Goal: Task Accomplishment & Management: Manage account settings

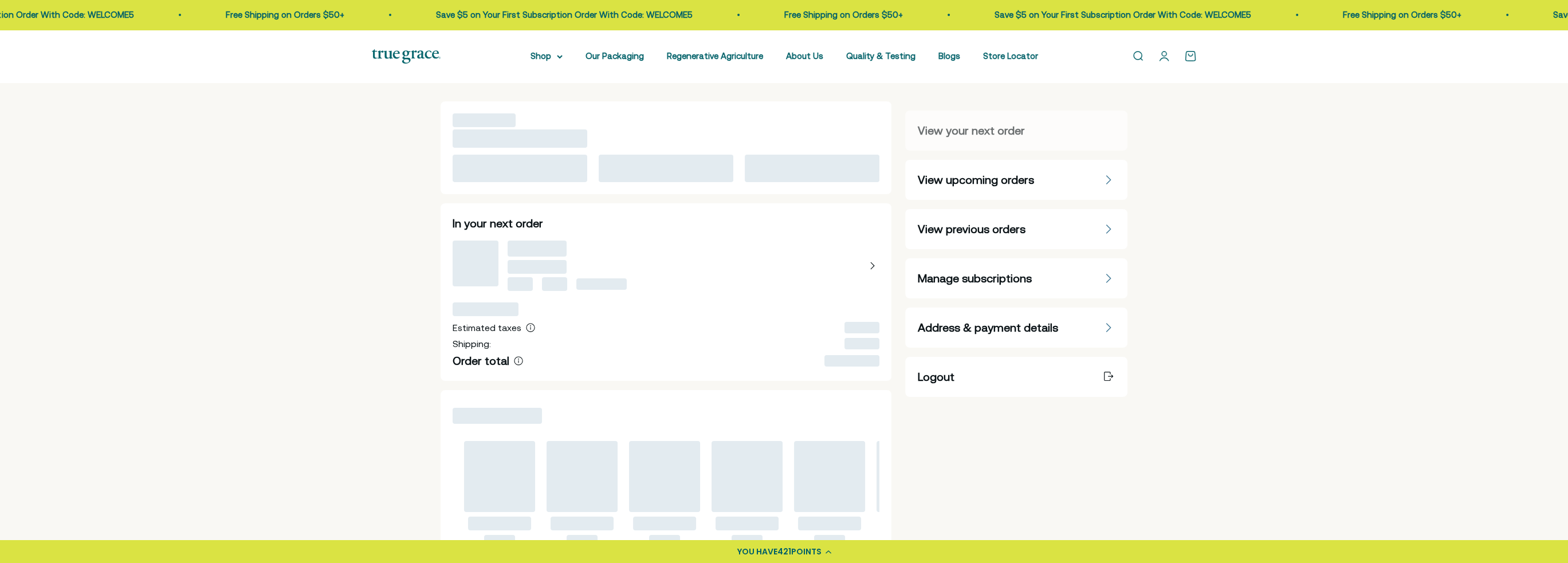
click at [1004, 274] on span "Manage subscriptions" at bounding box center [974, 279] width 114 height 16
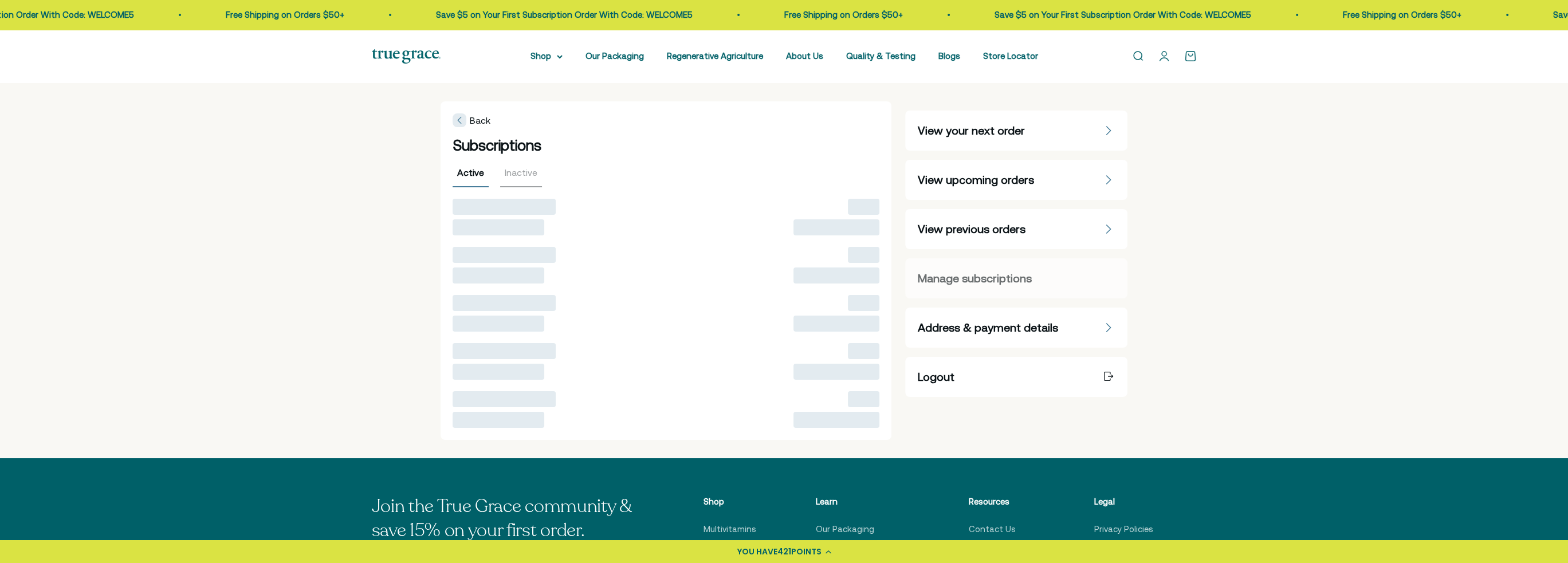
click at [0, 0] on x-citi-chrome-extension at bounding box center [0, 0] width 0 height 0
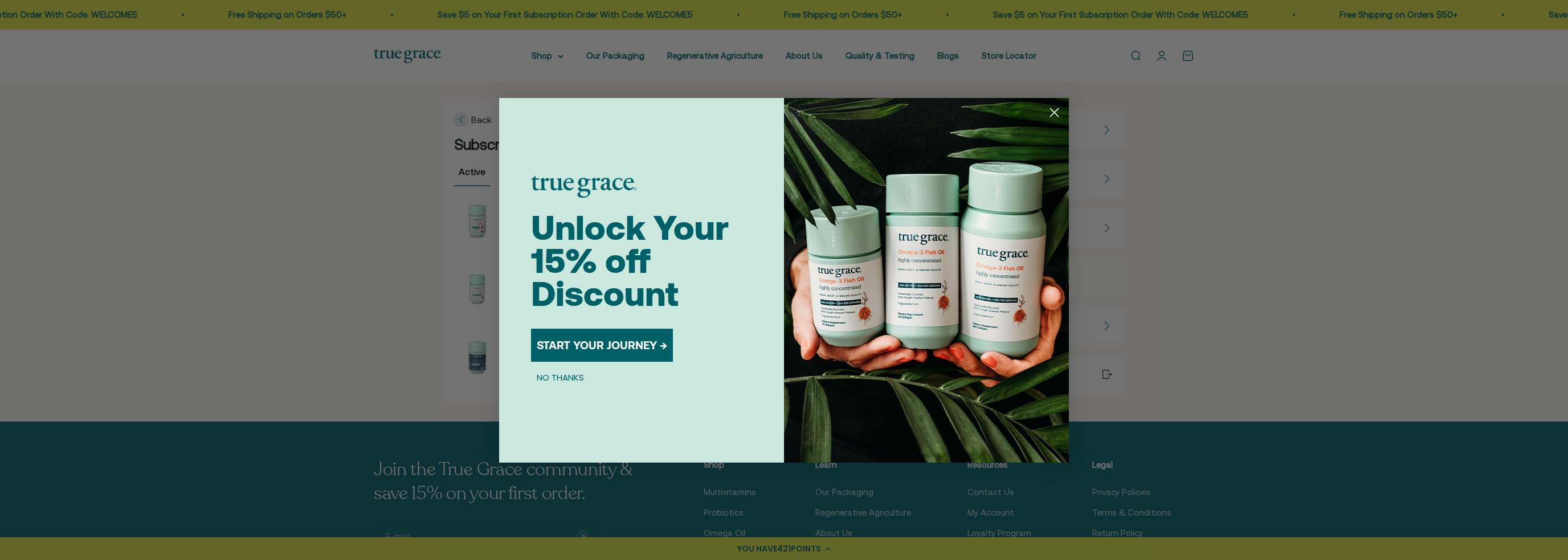
click at [1051, 111] on circle "Close dialog" at bounding box center [1054, 112] width 19 height 19
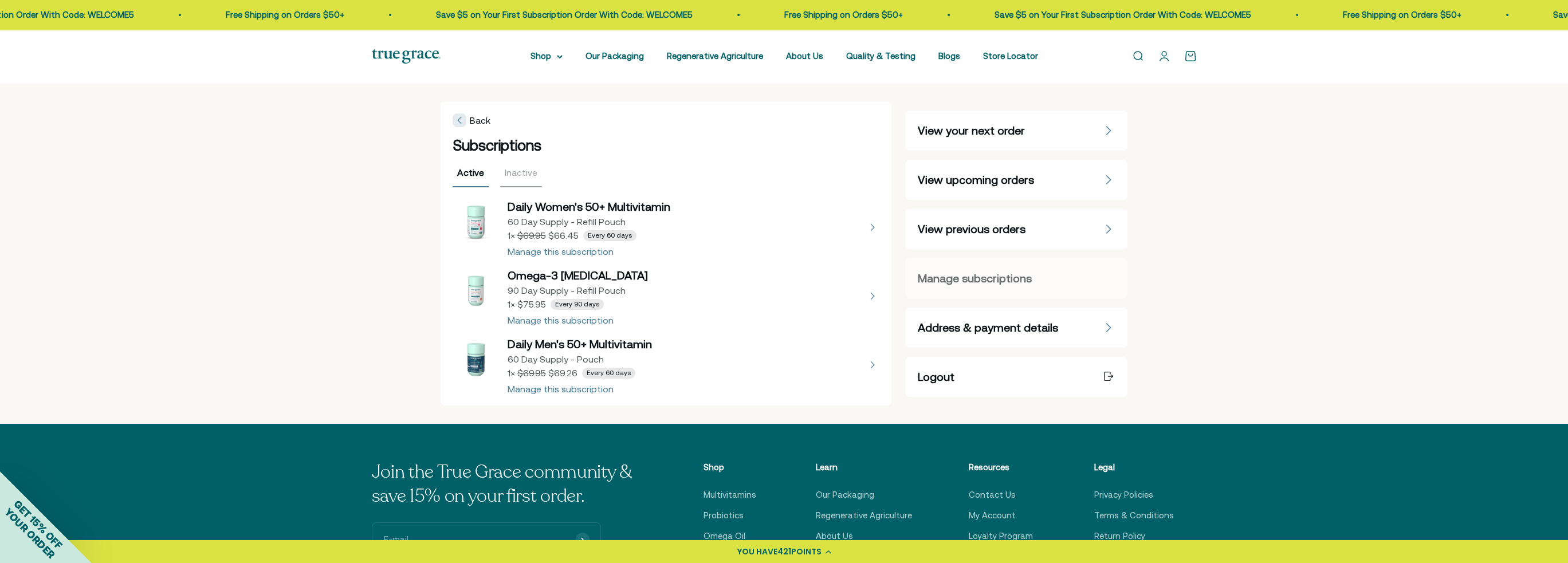
click at [963, 178] on span "View upcoming orders" at bounding box center [975, 180] width 116 height 16
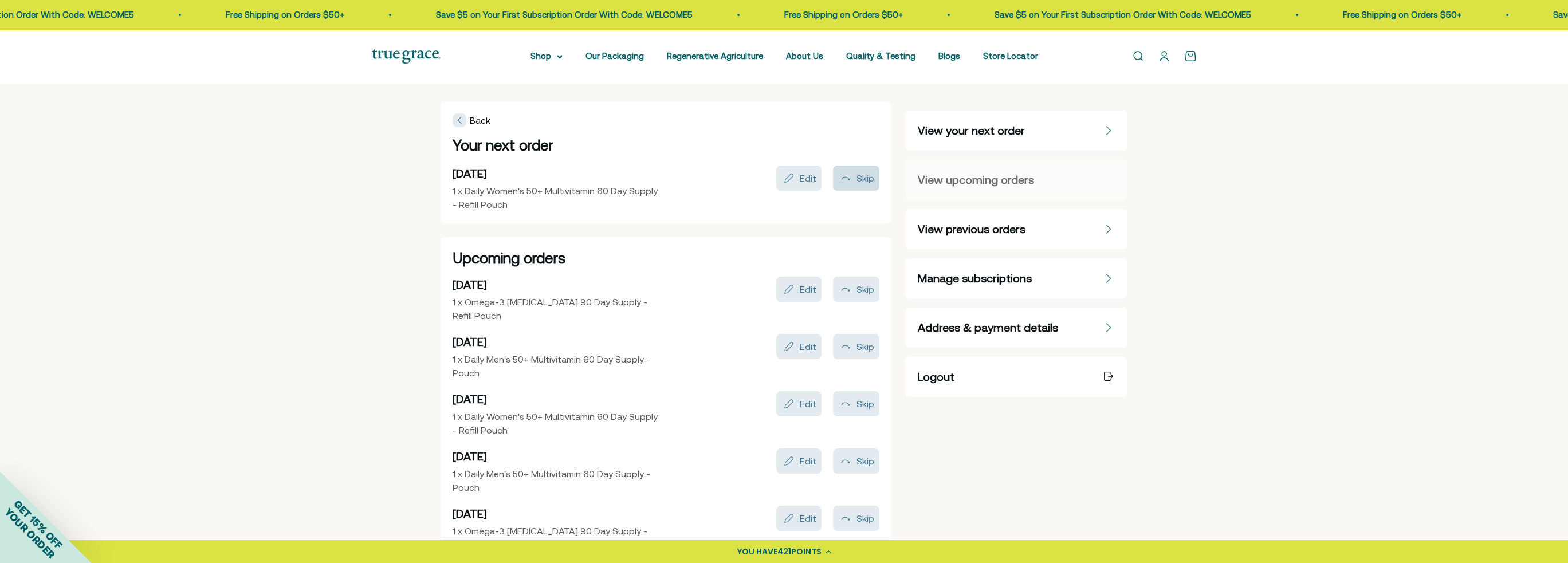
click at [859, 176] on div "Skip" at bounding box center [864, 179] width 18 height 9
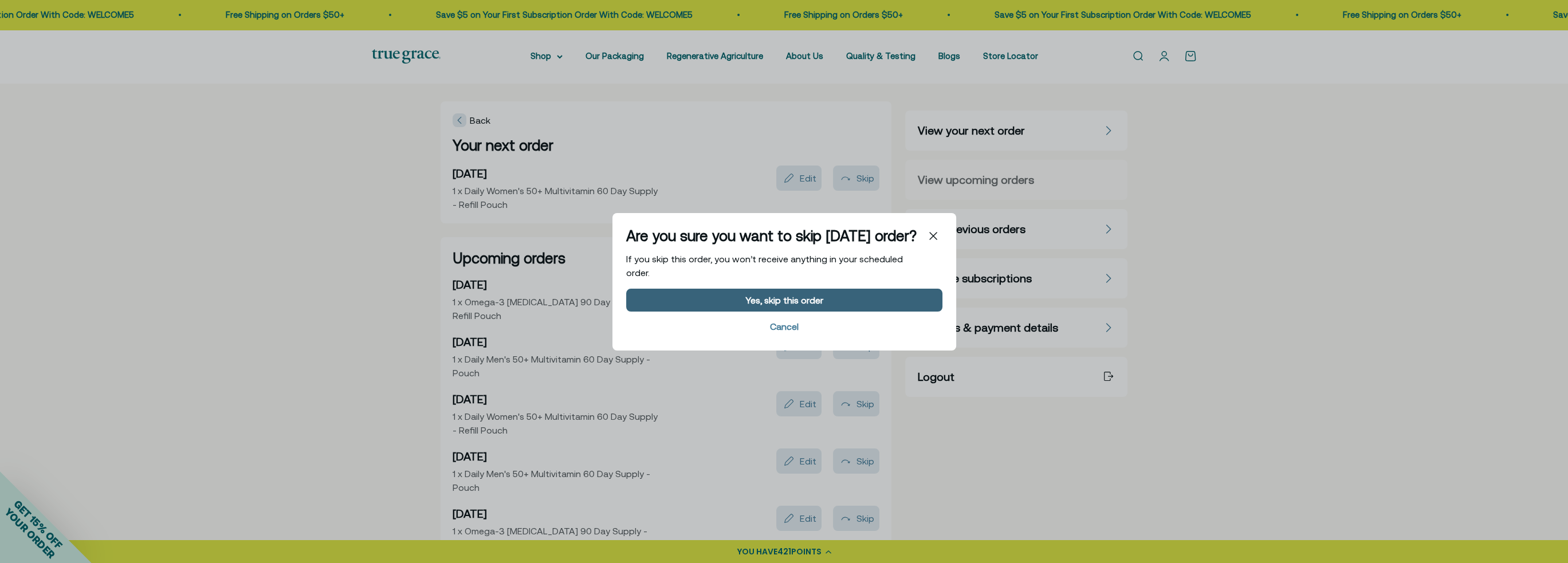
click at [816, 302] on div "Yes, skip this order" at bounding box center [784, 300] width 78 height 9
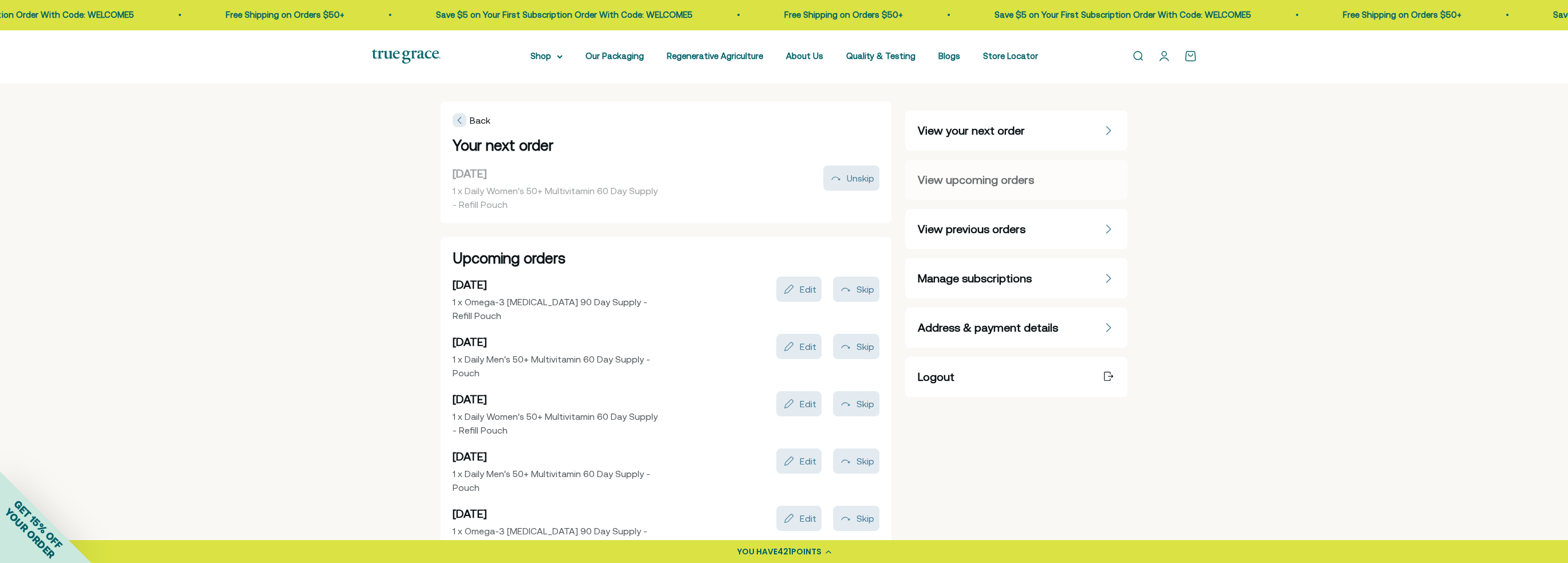
click at [1166, 53] on link "Open account page" at bounding box center [1164, 56] width 13 height 13
